Goal: Information Seeking & Learning: Learn about a topic

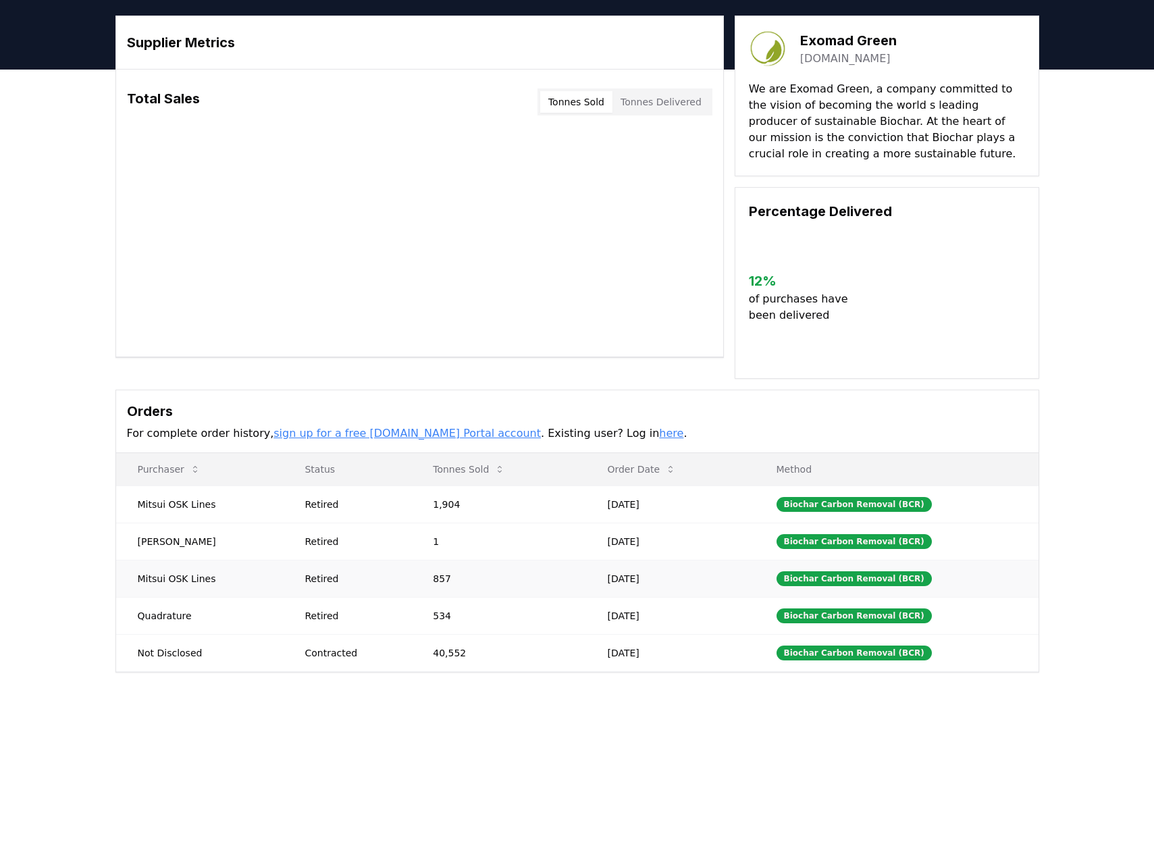
scroll to position [35, 0]
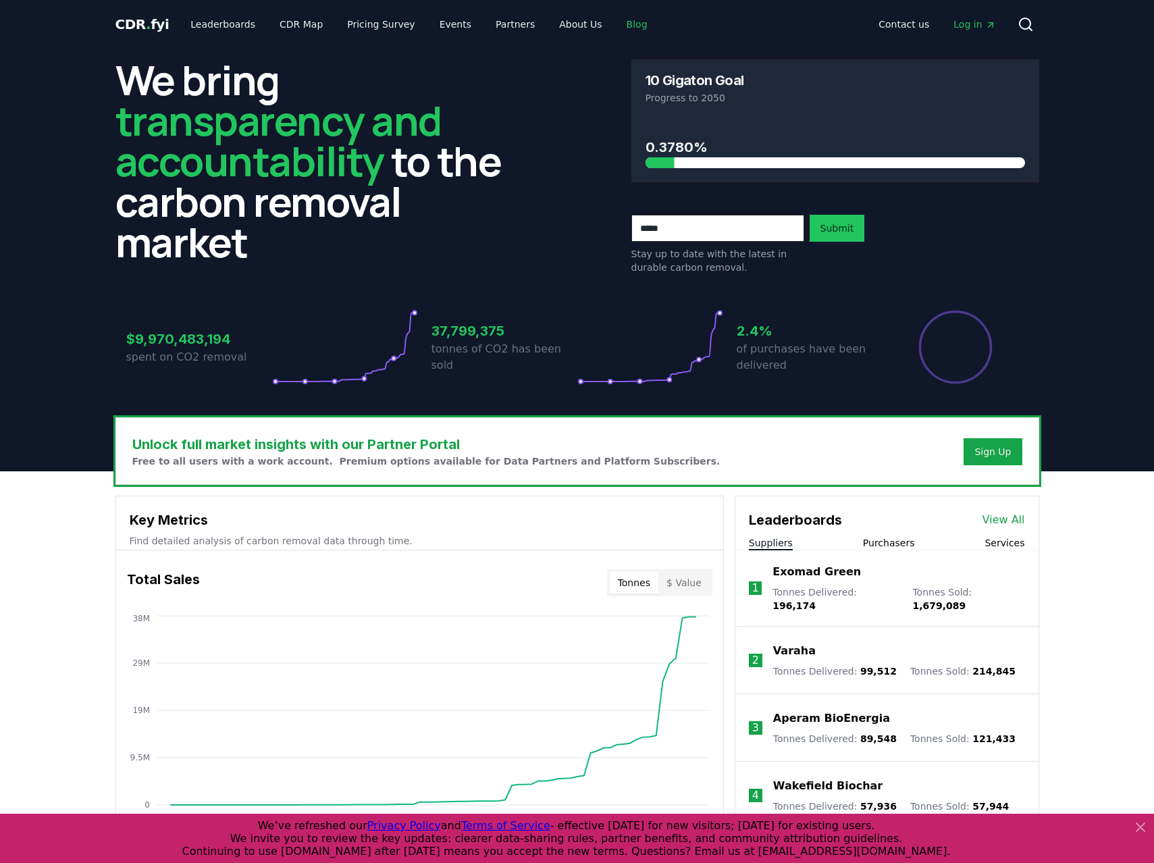
click at [616, 30] on link "Blog" at bounding box center [637, 24] width 43 height 24
